Goal: Information Seeking & Learning: Find specific fact

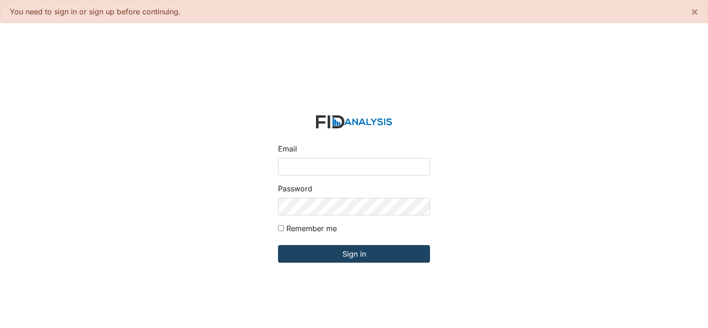
type input "[PERSON_NAME][EMAIL_ADDRESS][DOMAIN_NAME]"
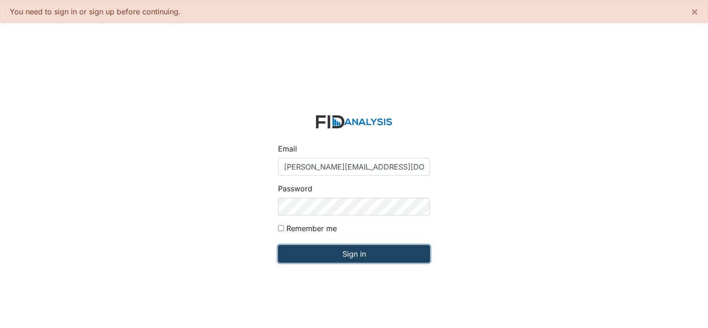
click at [407, 254] on input "Sign in" at bounding box center [354, 254] width 152 height 18
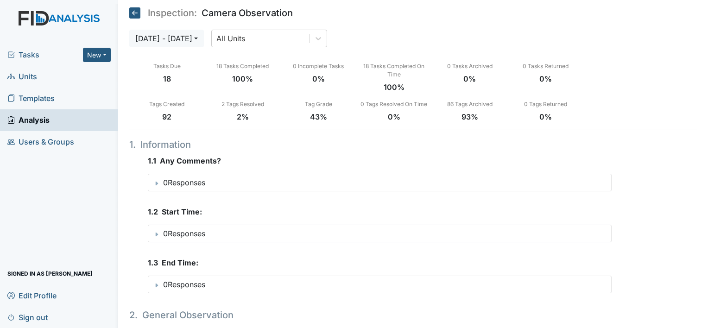
click at [27, 82] on span "Units" at bounding box center [22, 77] width 30 height 14
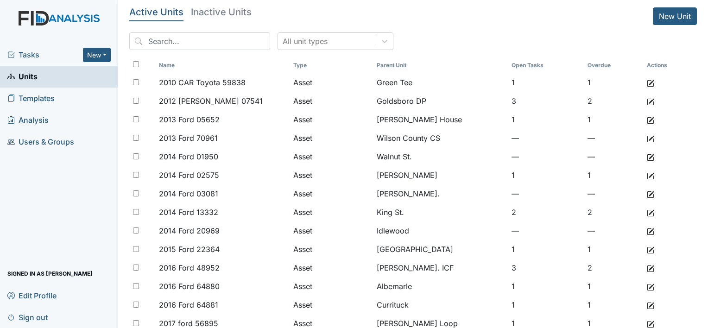
click at [236, 15] on h5 "Inactive Units" at bounding box center [221, 11] width 61 height 9
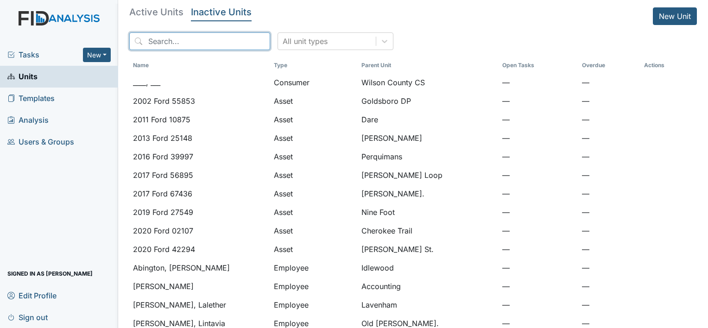
click at [215, 39] on input "search" at bounding box center [199, 41] width 141 height 18
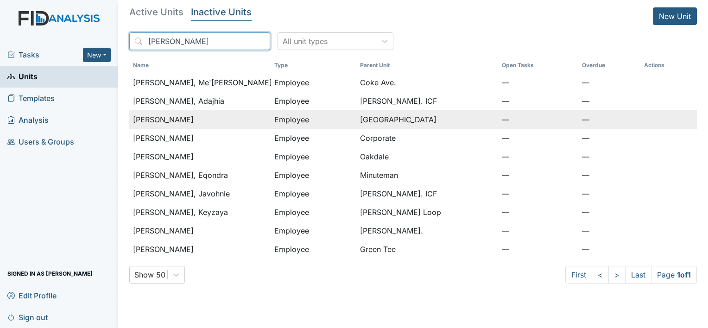
type input "parker"
click at [174, 118] on span "[PERSON_NAME]" at bounding box center [163, 119] width 61 height 11
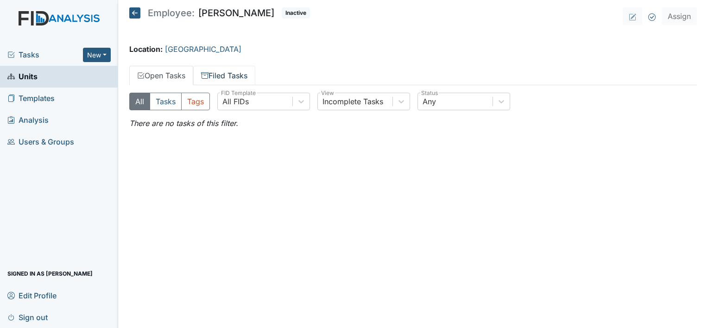
click at [249, 77] on link "Filed Tasks" at bounding box center [224, 75] width 62 height 19
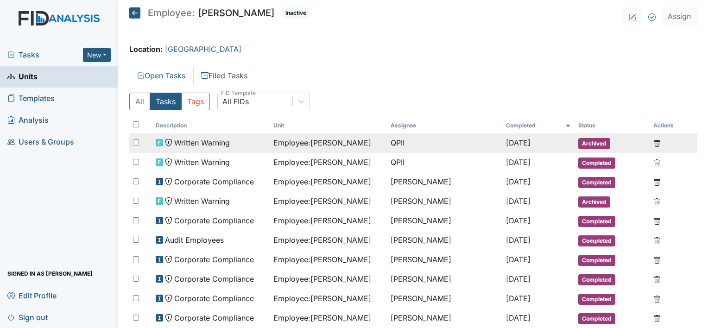
click at [316, 146] on span "Employee : Parker, Annette" at bounding box center [322, 142] width 98 height 11
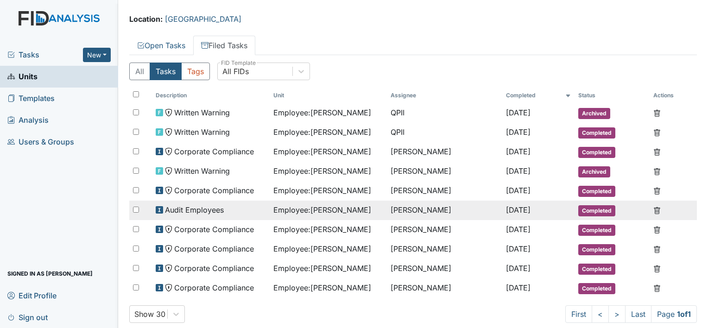
scroll to position [43, 0]
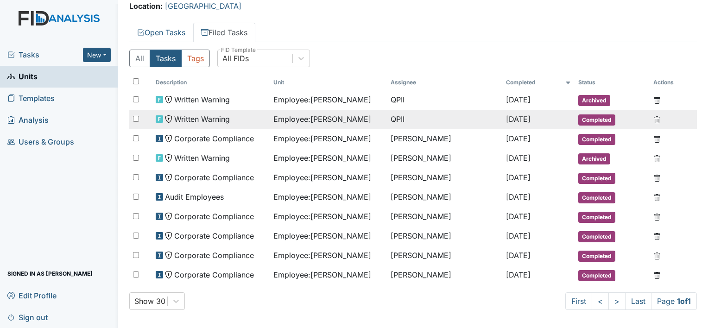
click at [221, 110] on td "Written Warning" at bounding box center [211, 119] width 118 height 19
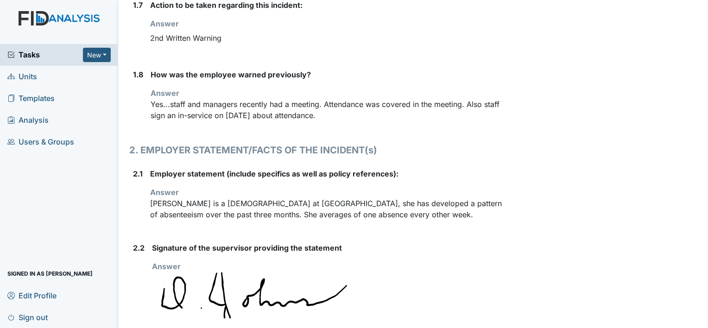
scroll to position [602, 0]
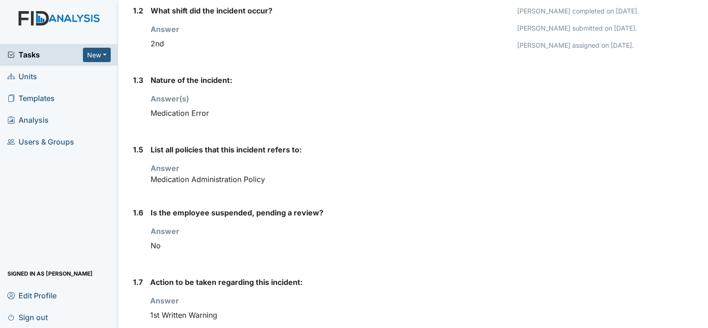
scroll to position [139, 0]
